Goal: Task Accomplishment & Management: Manage account settings

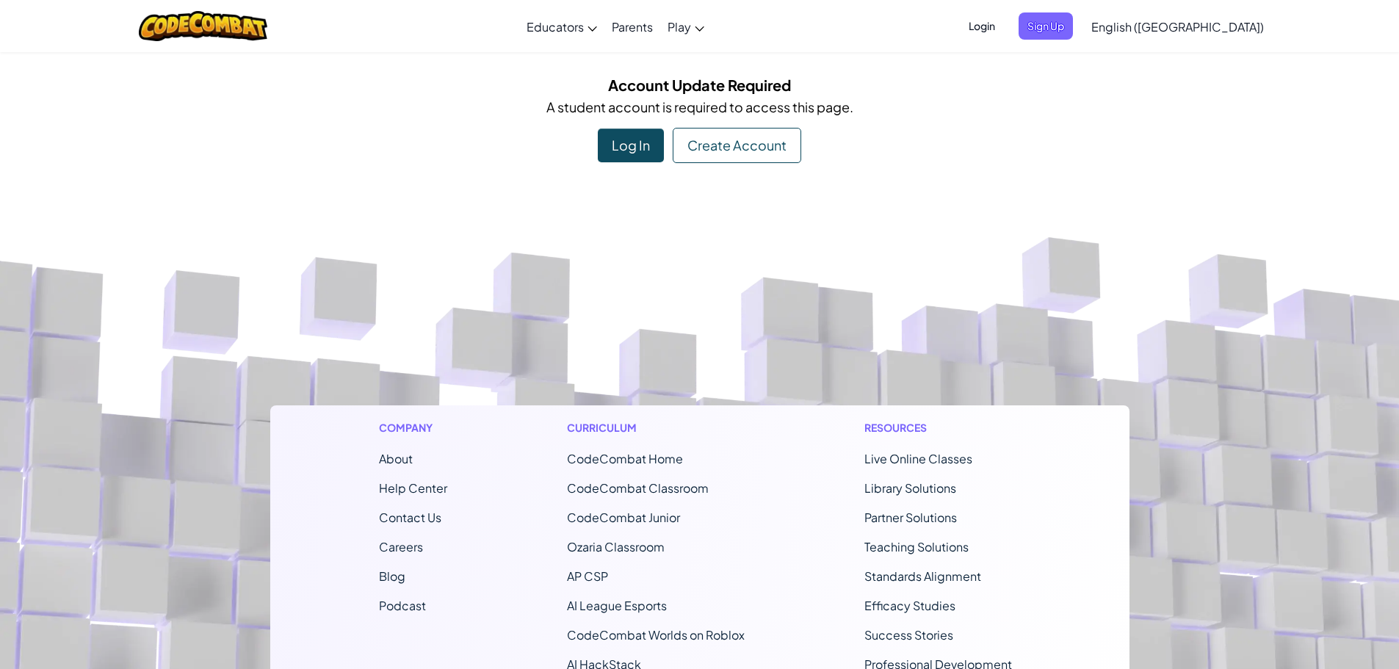
click at [608, 130] on div "Log In" at bounding box center [631, 146] width 66 height 34
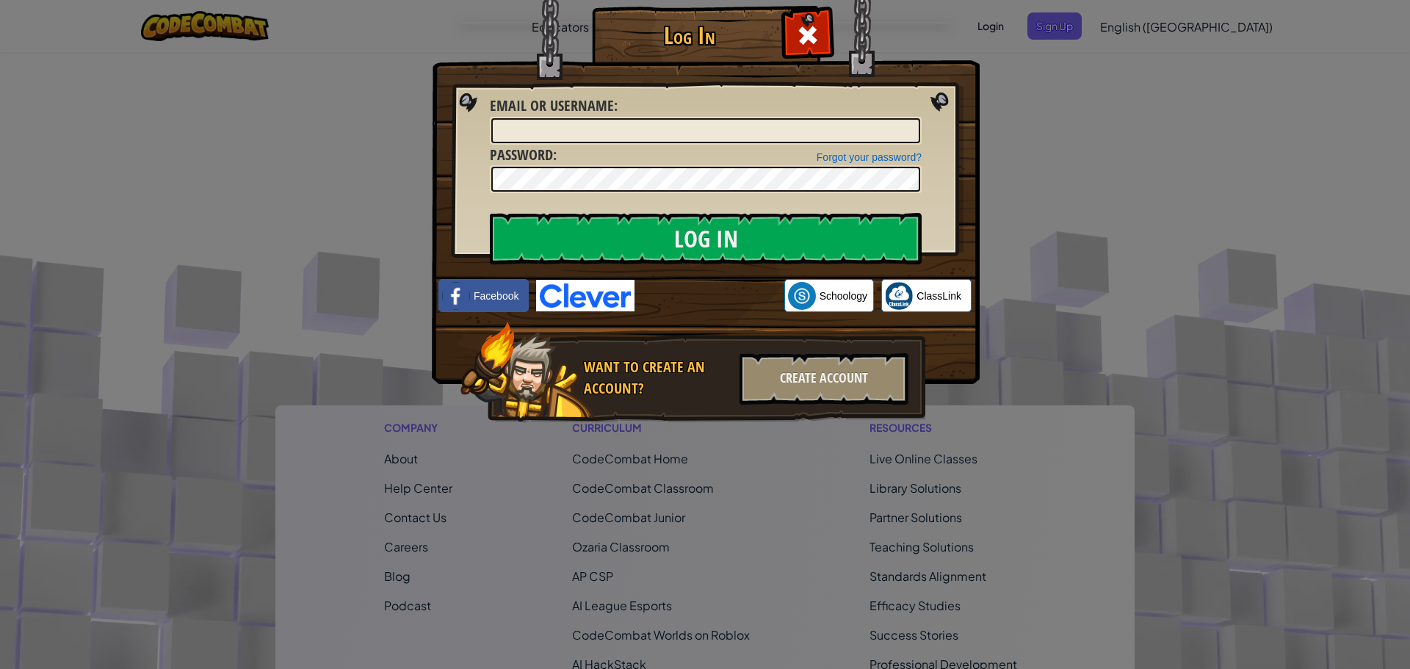
click at [729, 145] on div "Forgot your password? Password :" at bounding box center [706, 169] width 432 height 49
click at [529, 133] on input "Email or Username :" at bounding box center [705, 130] width 429 height 25
type input "s28082964"
drag, startPoint x: 557, startPoint y: 126, endPoint x: 406, endPoint y: 151, distance: 152.5
click at [406, 151] on div "Log In Unknown Error Email or Username : s28082964 Forgot your password? Passwo…" at bounding box center [705, 334] width 1410 height 669
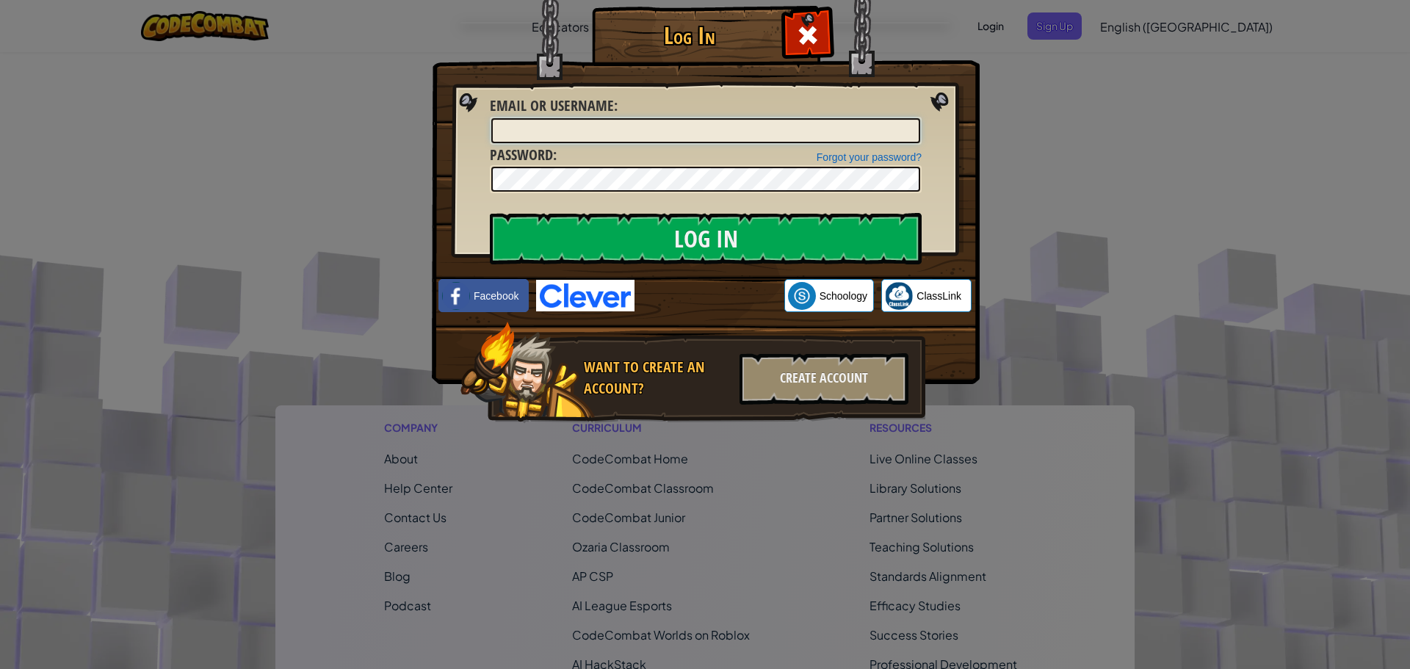
paste input "[EMAIL_ADDRESS][DOMAIN_NAME]"
drag, startPoint x: 705, startPoint y: 127, endPoint x: 556, endPoint y: 133, distance: 149.2
click at [556, 133] on input "[EMAIL_ADDRESS][DOMAIN_NAME]" at bounding box center [705, 130] width 429 height 25
type input "s28082964"
click at [490, 213] on input "Log In" at bounding box center [706, 238] width 432 height 51
